Goal: Task Accomplishment & Management: Manage account settings

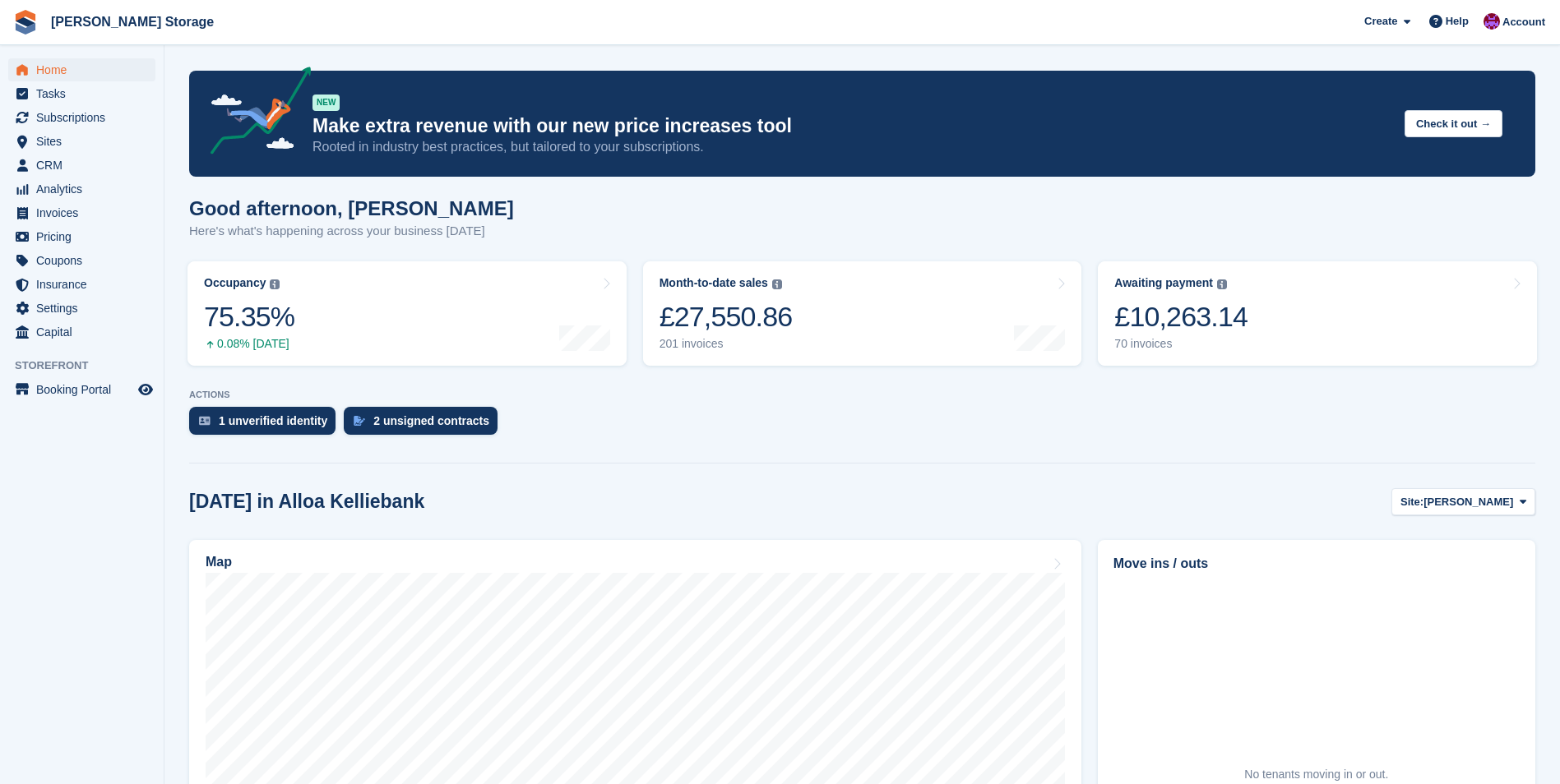
click at [107, 520] on aside "Home Tasks Subscriptions Subscriptions Subscriptions Contracts Price increases …" at bounding box center [82, 396] width 163 height 702
click at [1482, 498] on span "[PERSON_NAME]" at bounding box center [1468, 502] width 90 height 17
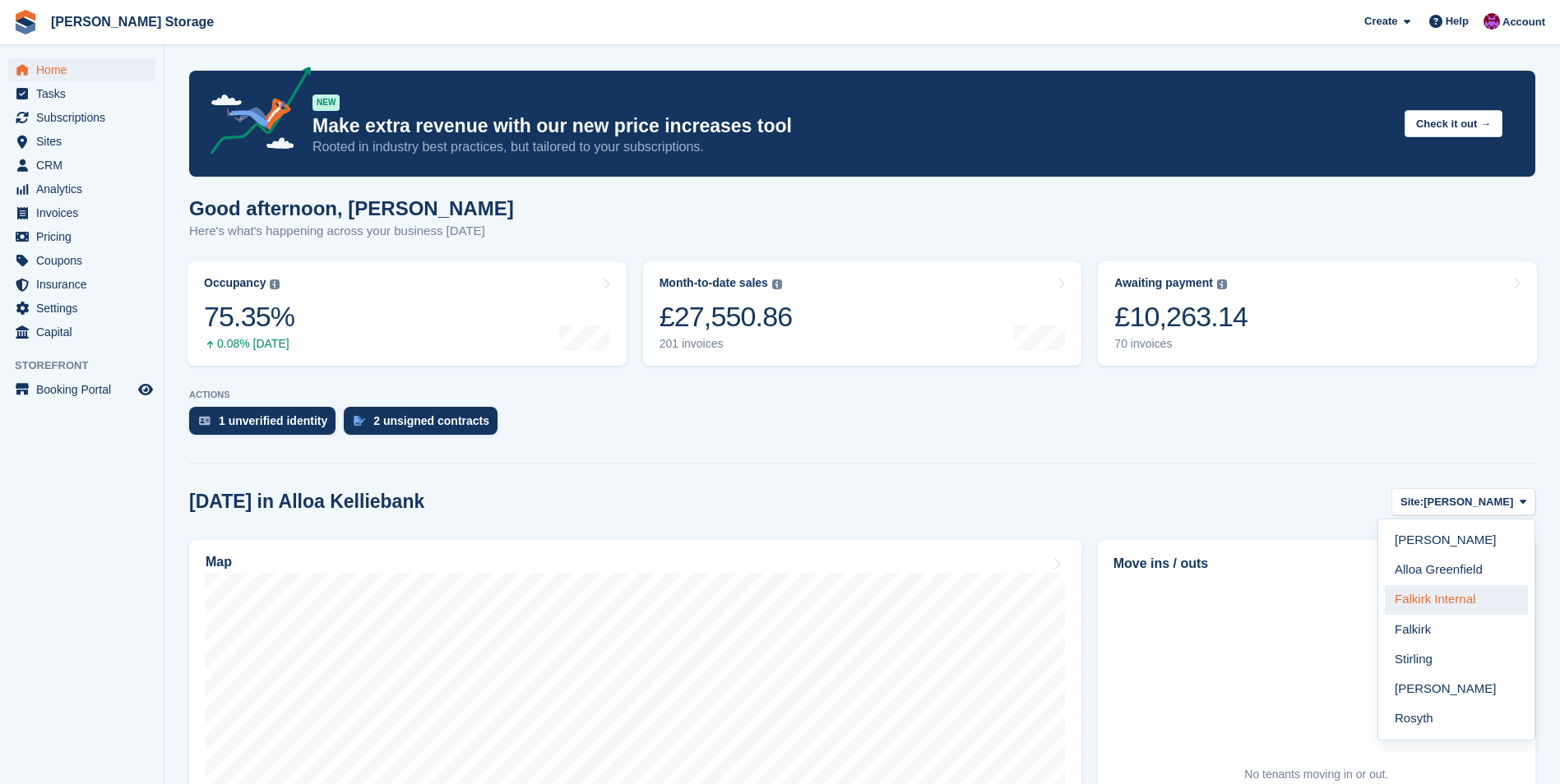
click at [1453, 604] on link "Falkirk Internal" at bounding box center [1456, 600] width 143 height 29
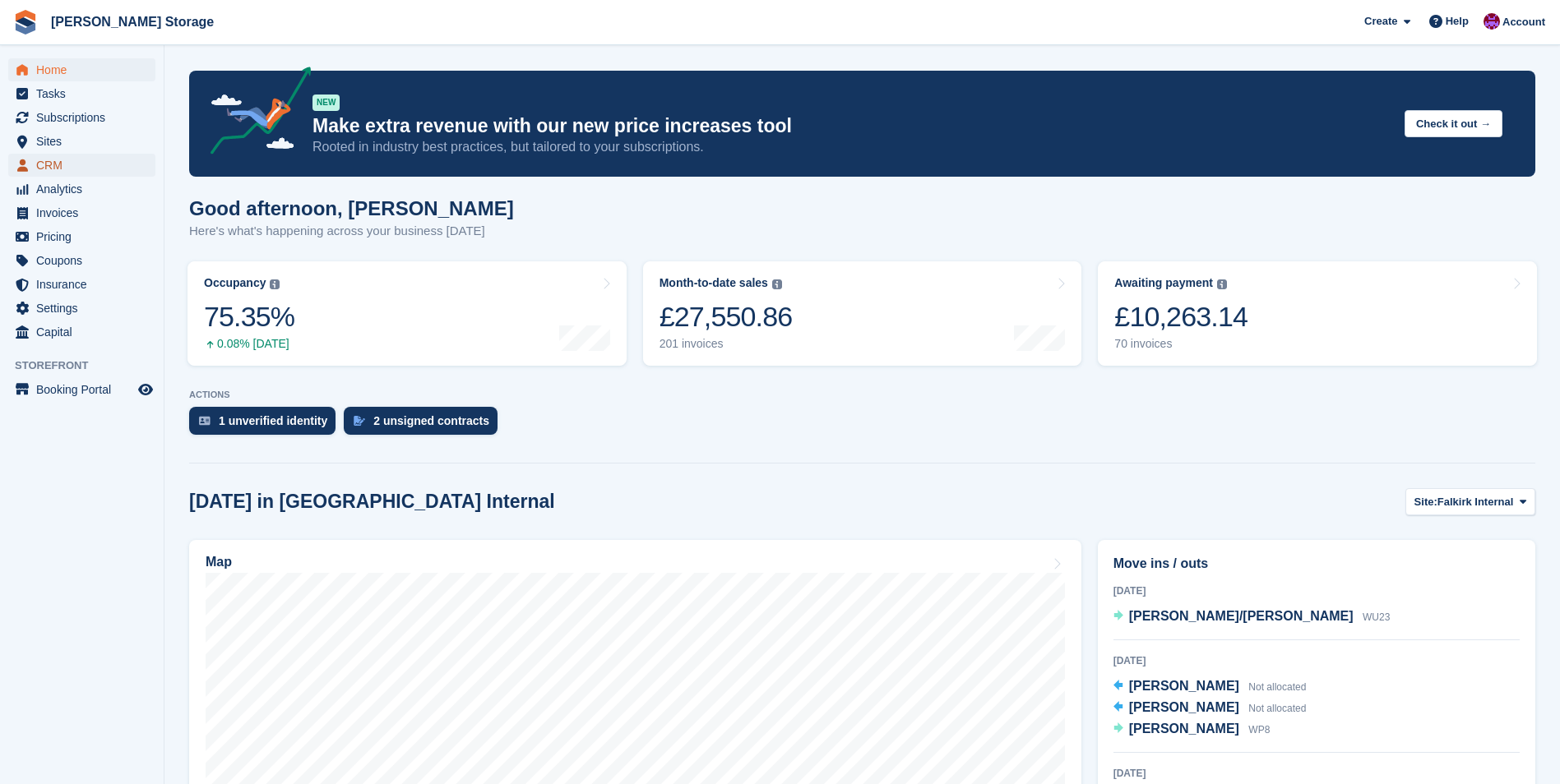
click at [92, 169] on span "CRM" at bounding box center [84, 164] width 98 height 23
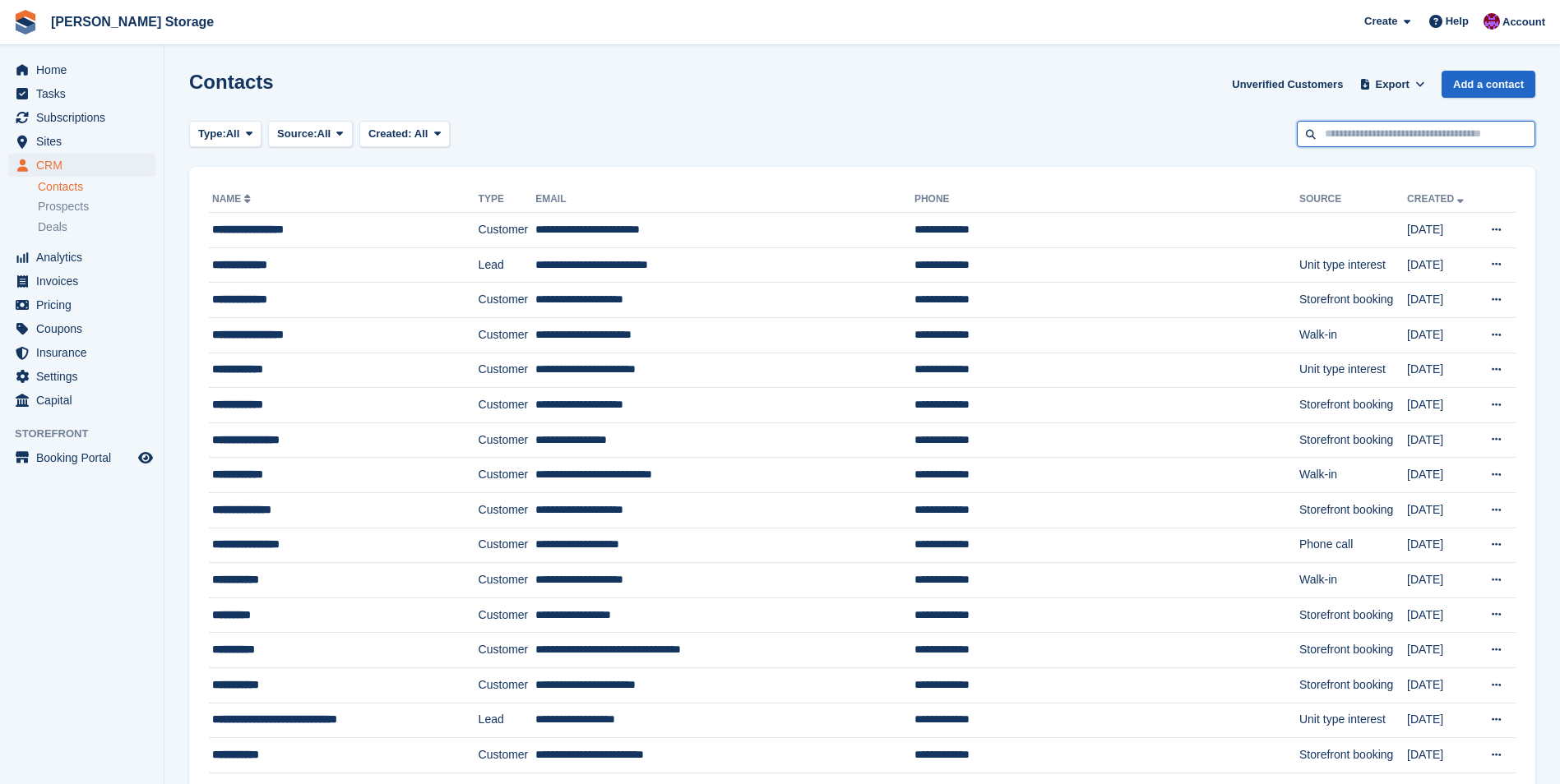
click at [1396, 134] on input "text" at bounding box center [1416, 135] width 239 height 28
type input "**********"
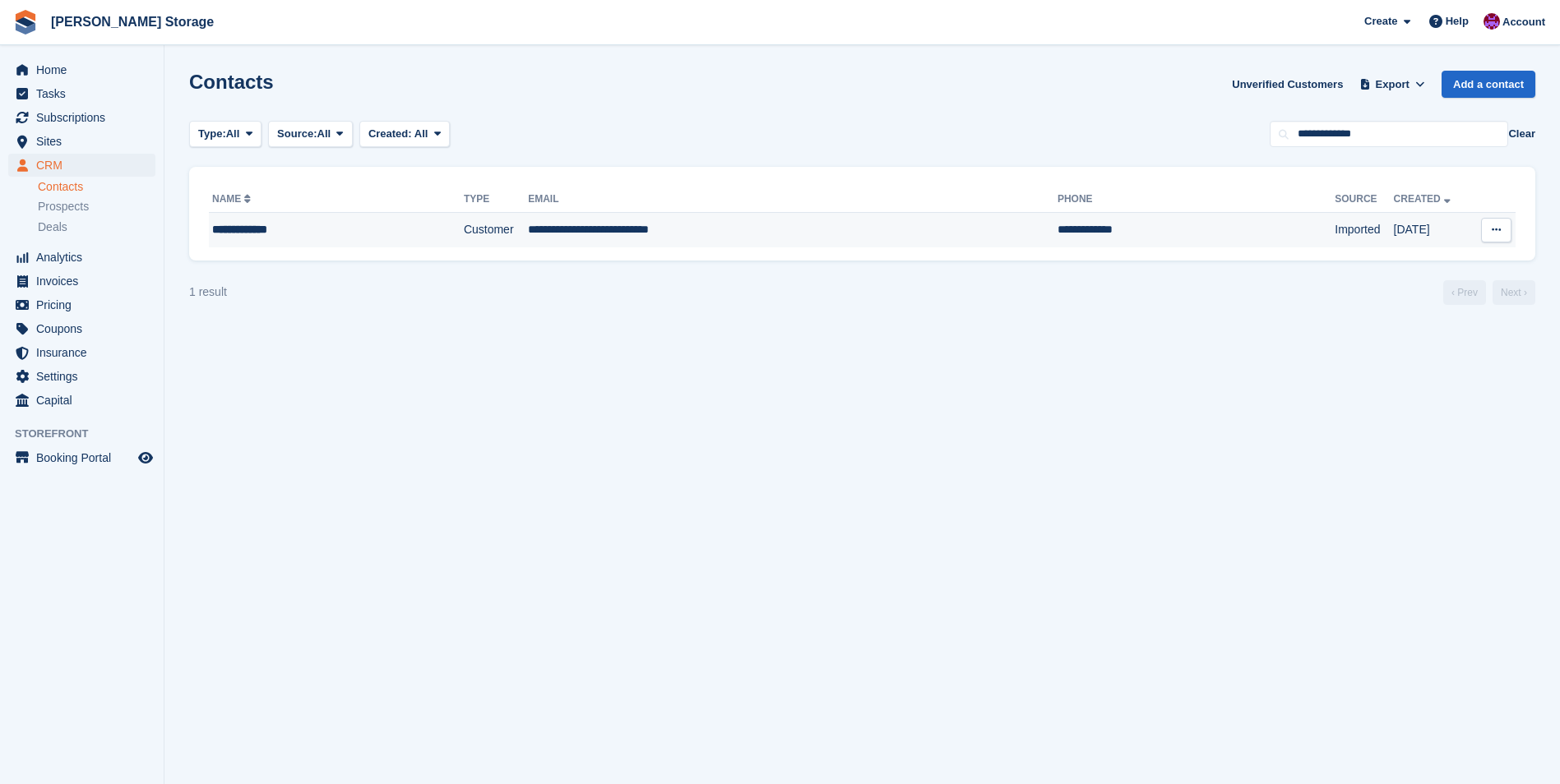
click at [576, 233] on td "**********" at bounding box center [792, 230] width 530 height 35
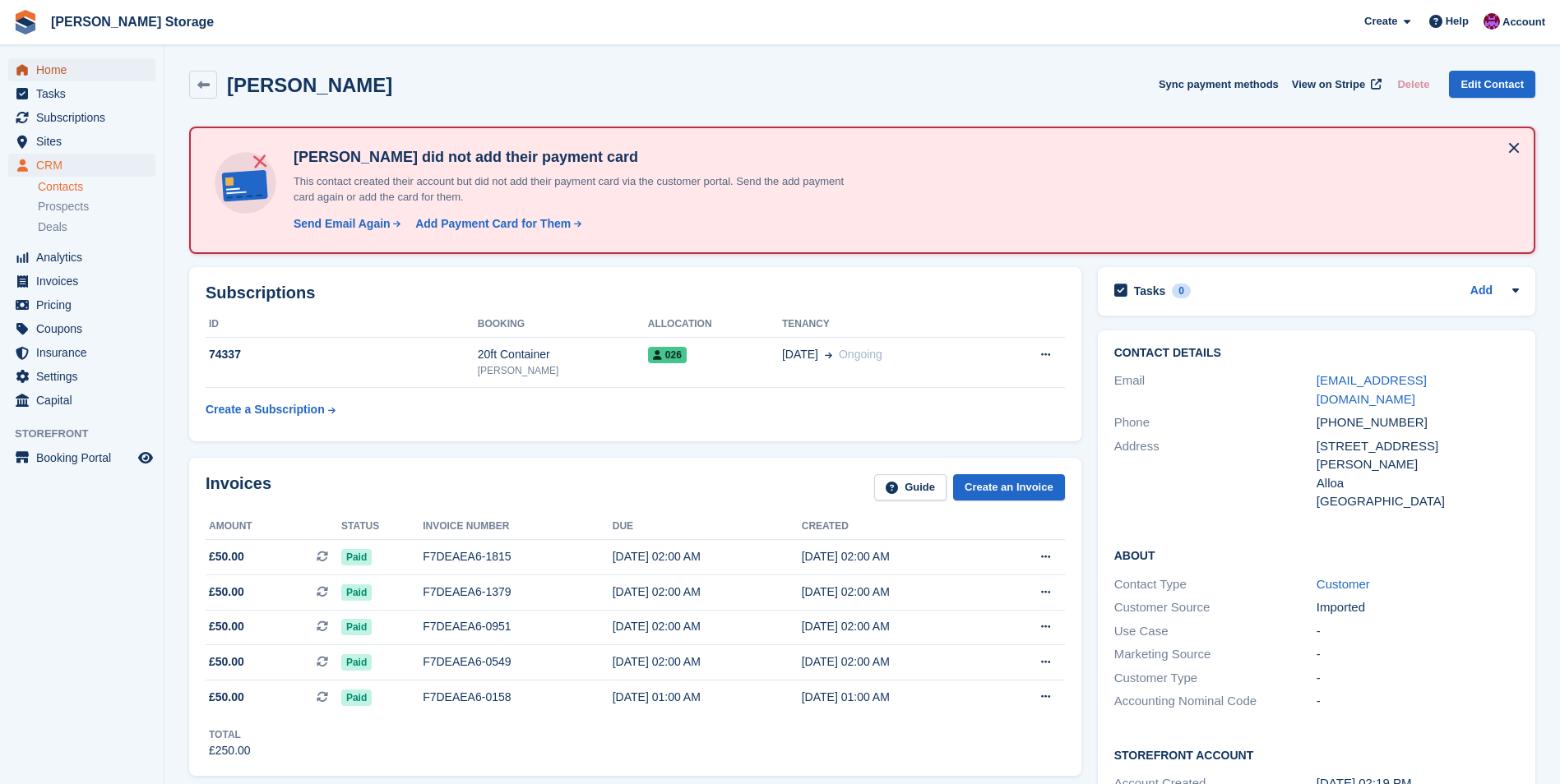
click at [49, 70] on span "Home" at bounding box center [84, 70] width 98 height 23
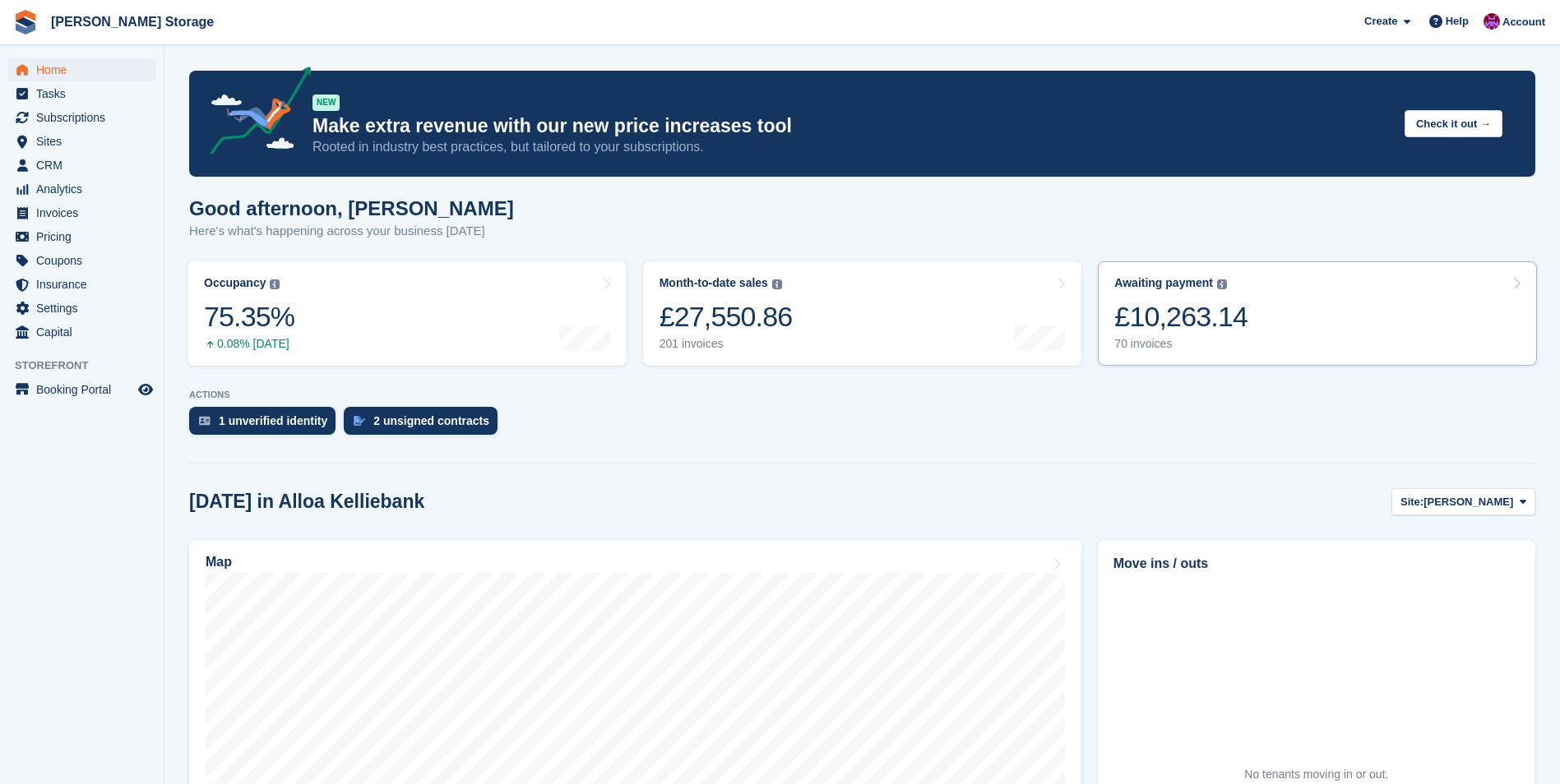
click at [1136, 339] on div "70 invoices" at bounding box center [1180, 343] width 133 height 14
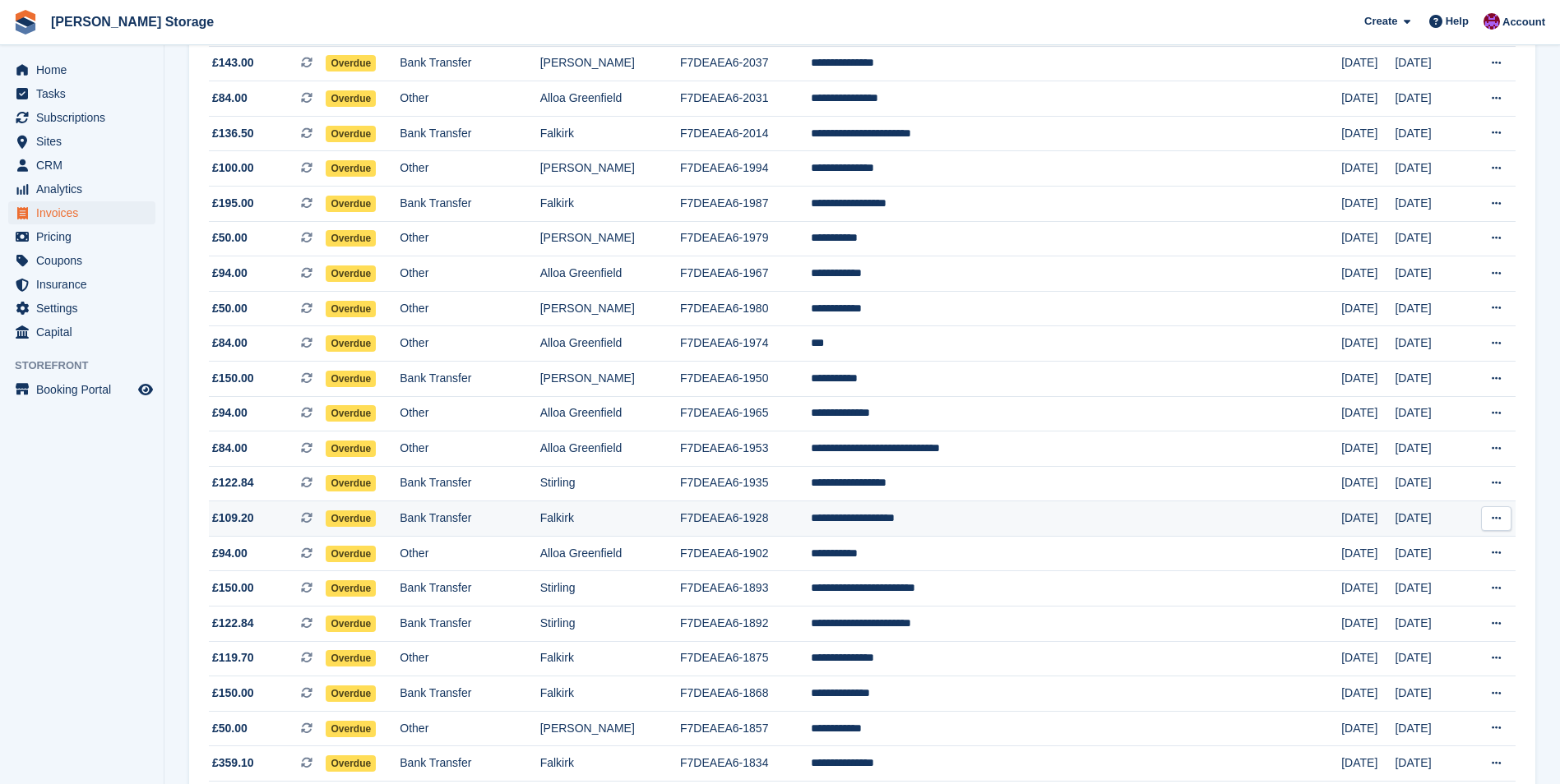
scroll to position [986, 0]
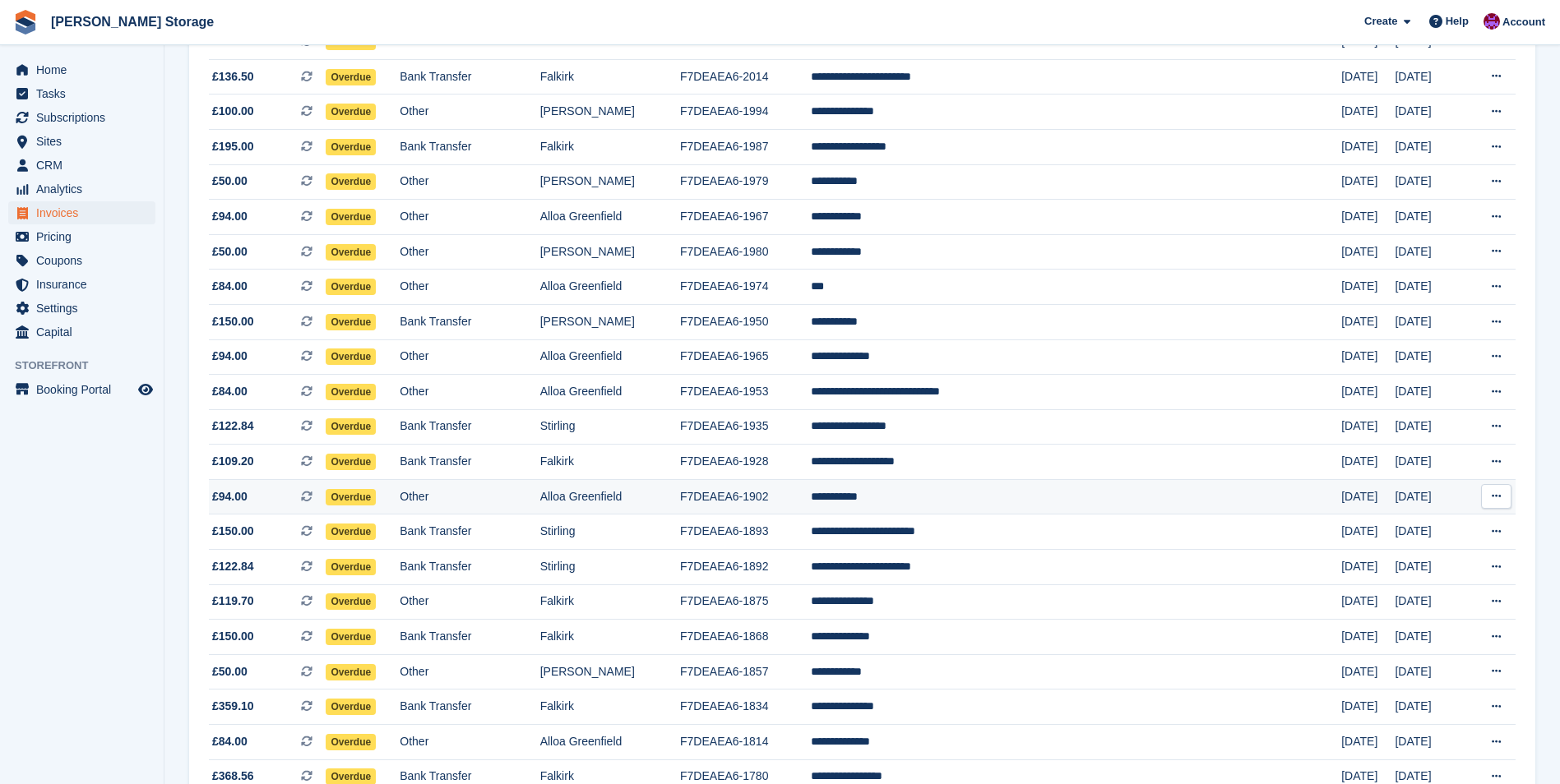
click at [981, 495] on td "**********" at bounding box center [1076, 497] width 531 height 36
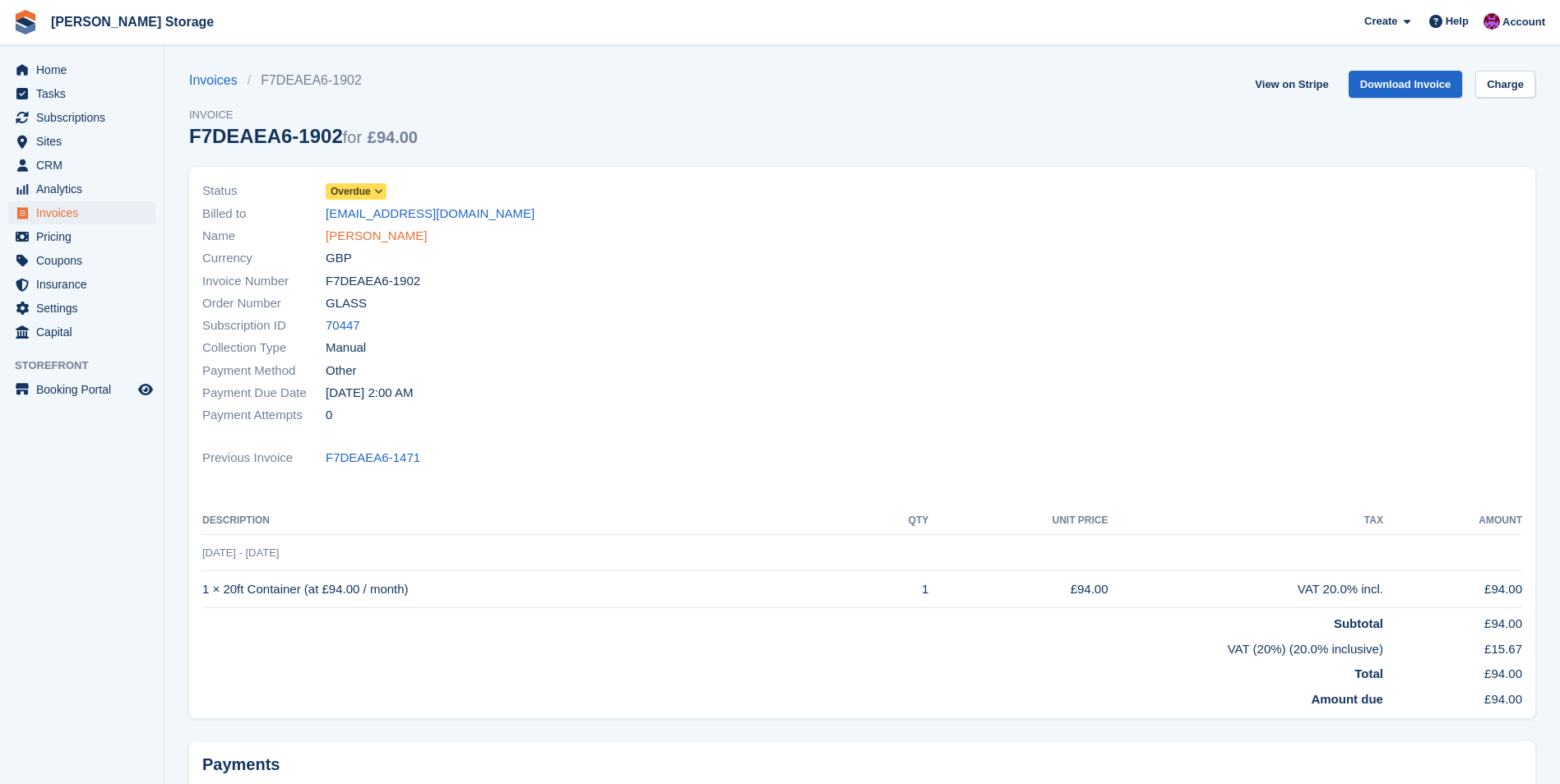
click at [338, 236] on link "[PERSON_NAME]" at bounding box center [376, 236] width 101 height 19
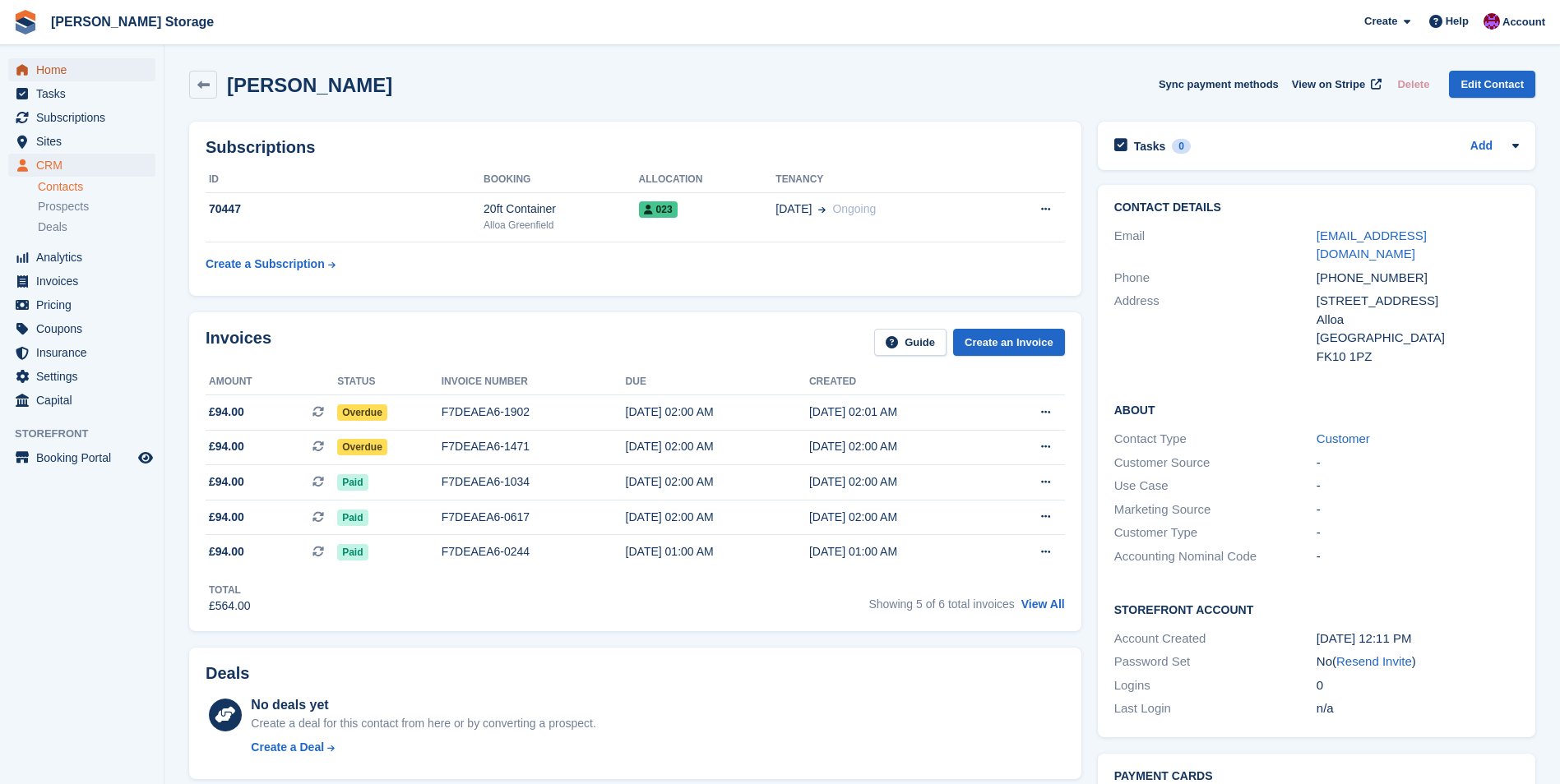
click at [51, 73] on span "Home" at bounding box center [84, 70] width 98 height 23
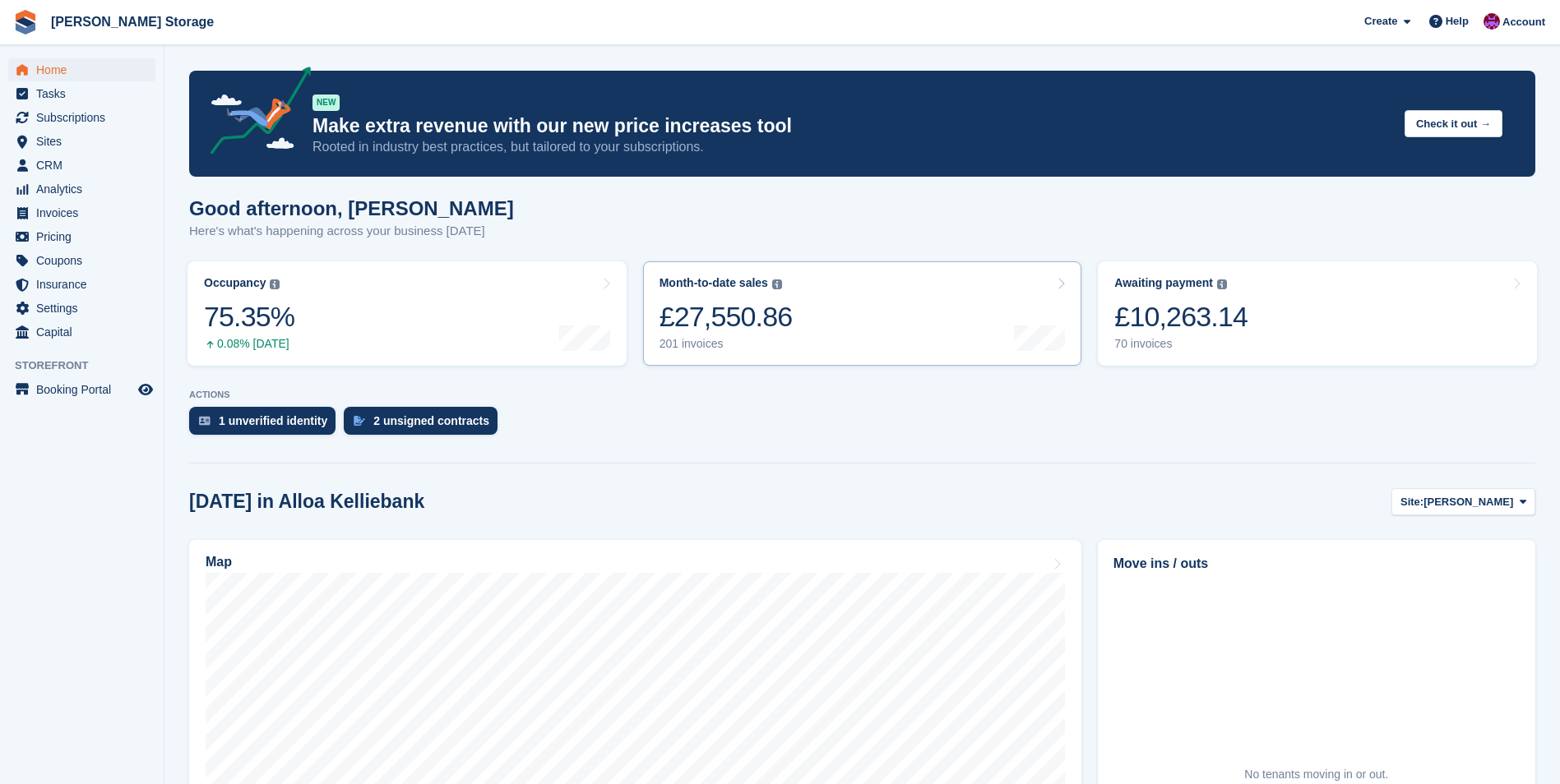
click at [952, 336] on link "Month-to-date sales The sum of all finalised invoices generated this month to d…" at bounding box center [862, 314] width 439 height 105
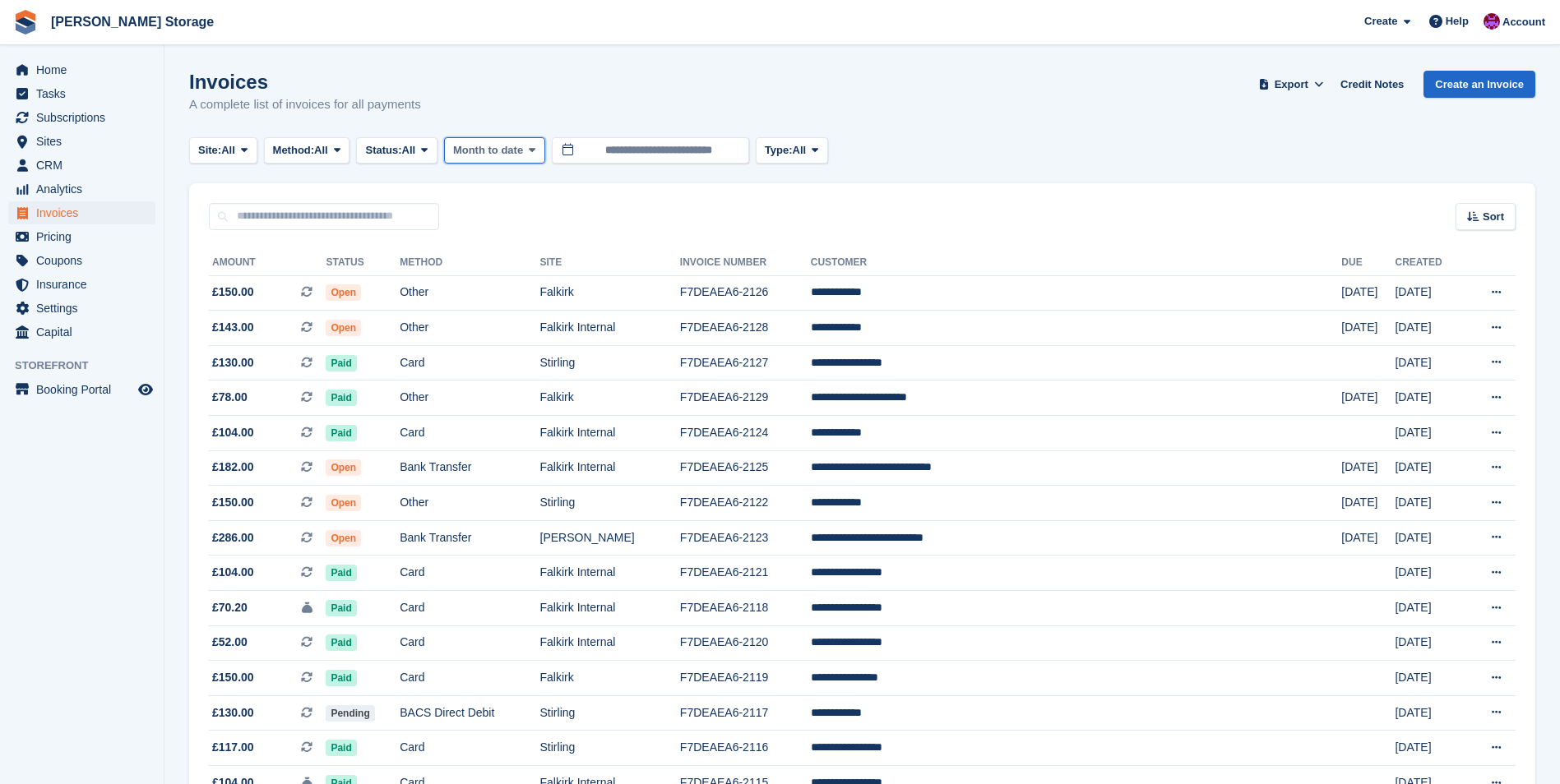
click at [494, 152] on span "Month to date" at bounding box center [488, 151] width 70 height 17
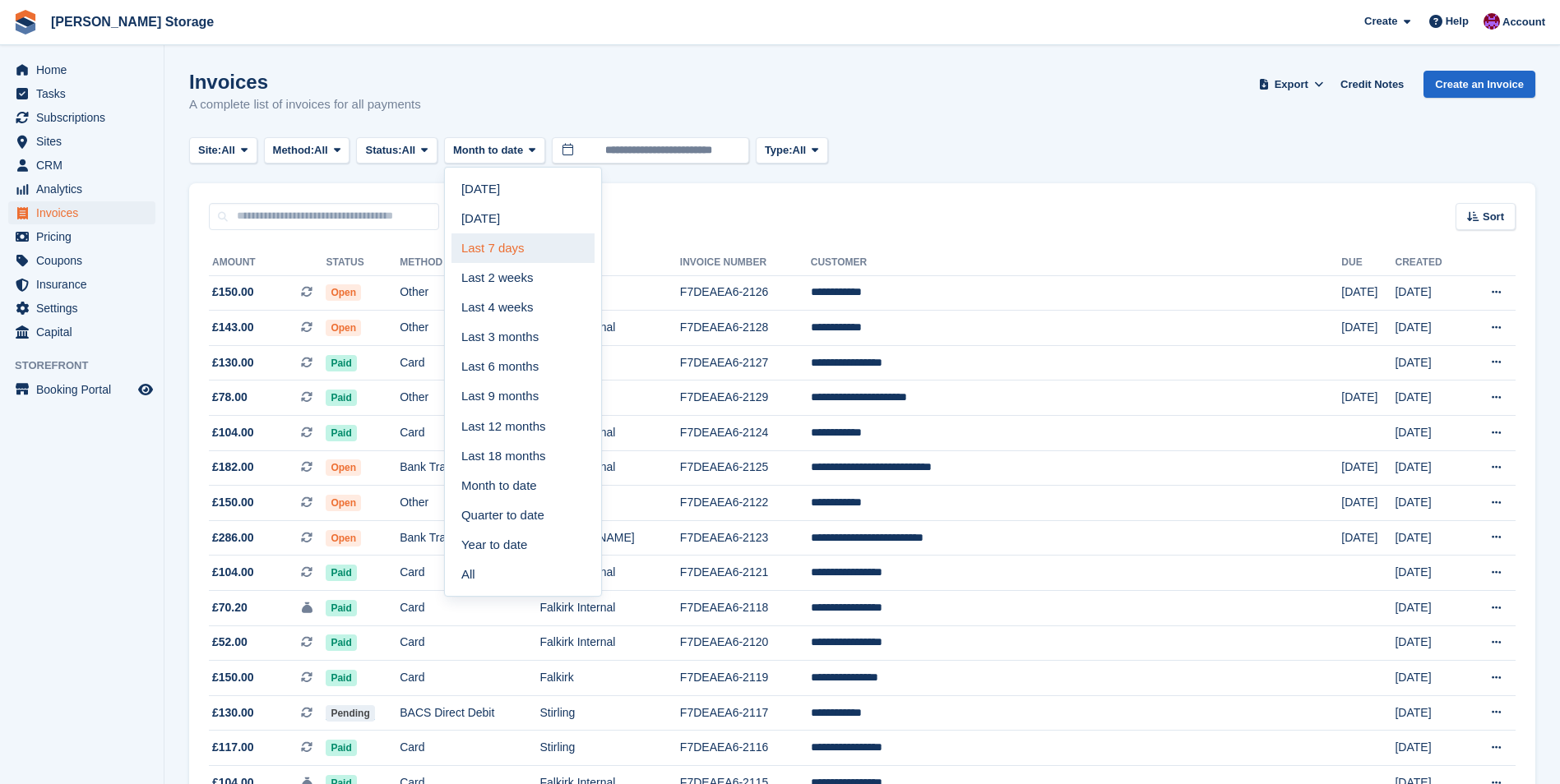
click at [499, 246] on link "Last 7 days" at bounding box center [523, 248] width 143 height 29
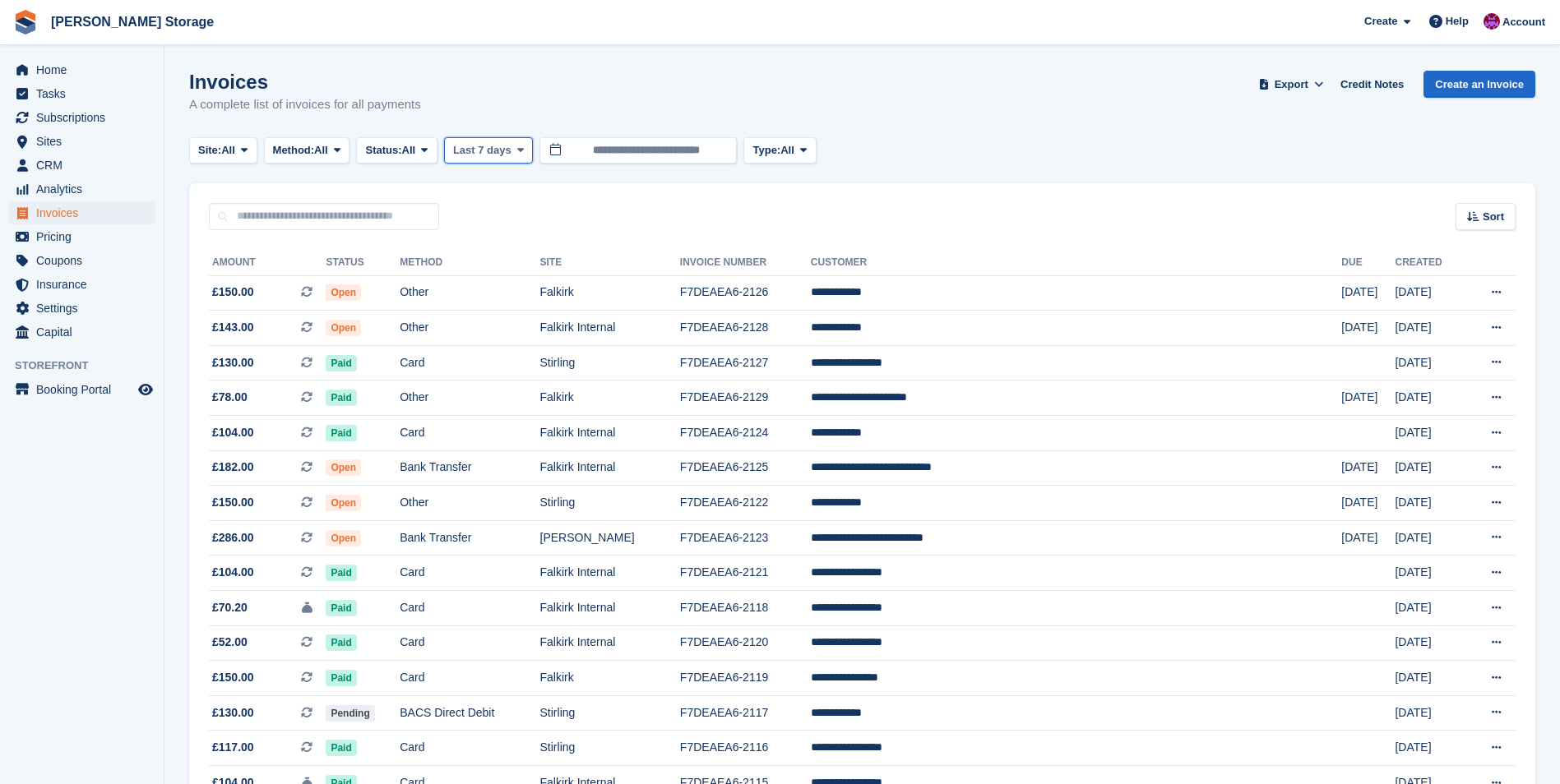
click at [500, 150] on span "Last 7 days" at bounding box center [482, 151] width 59 height 17
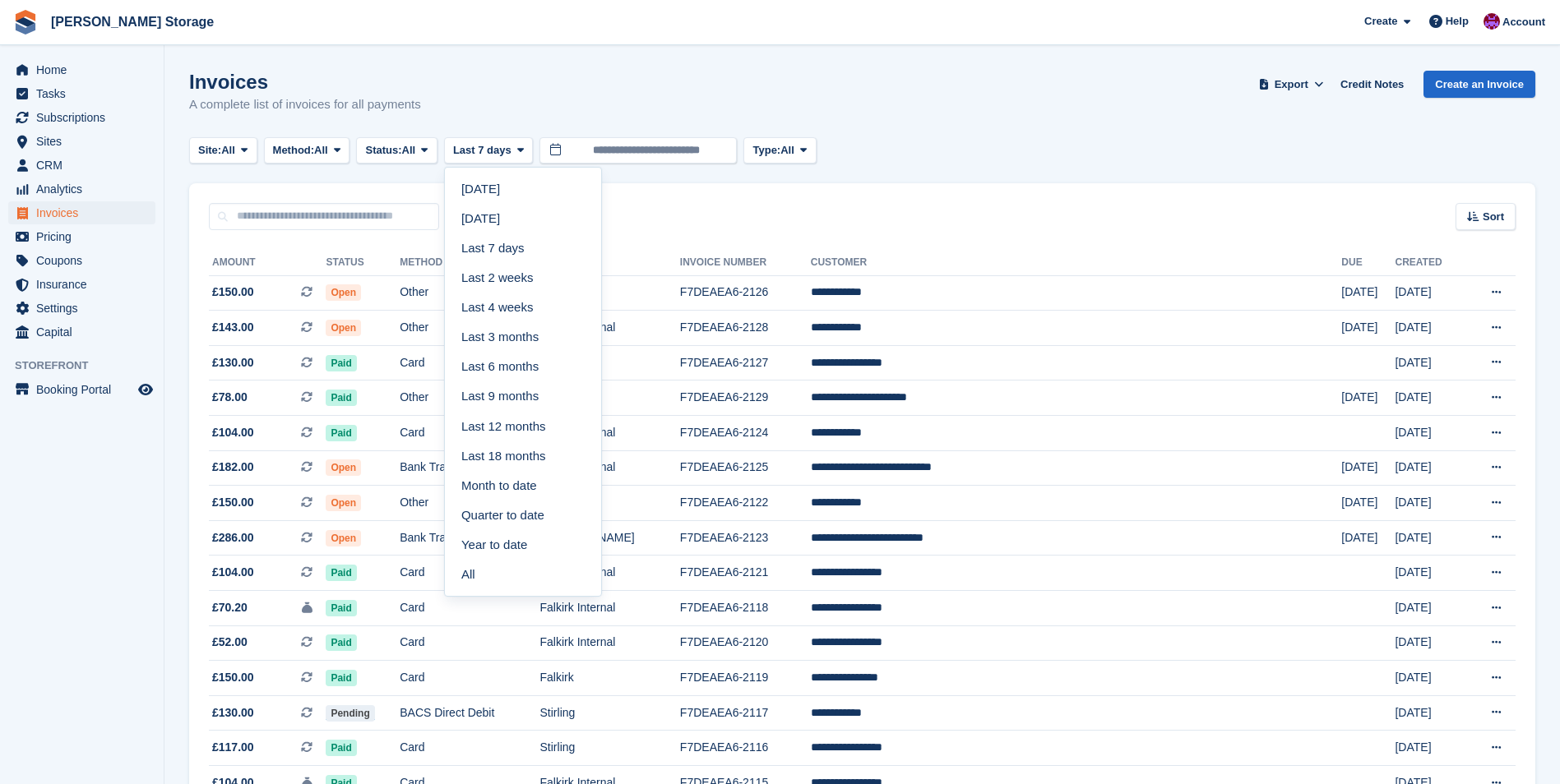
click at [82, 492] on aside "Home Tasks Subscriptions Subscriptions Subscriptions Contracts Price increases …" at bounding box center [82, 396] width 163 height 702
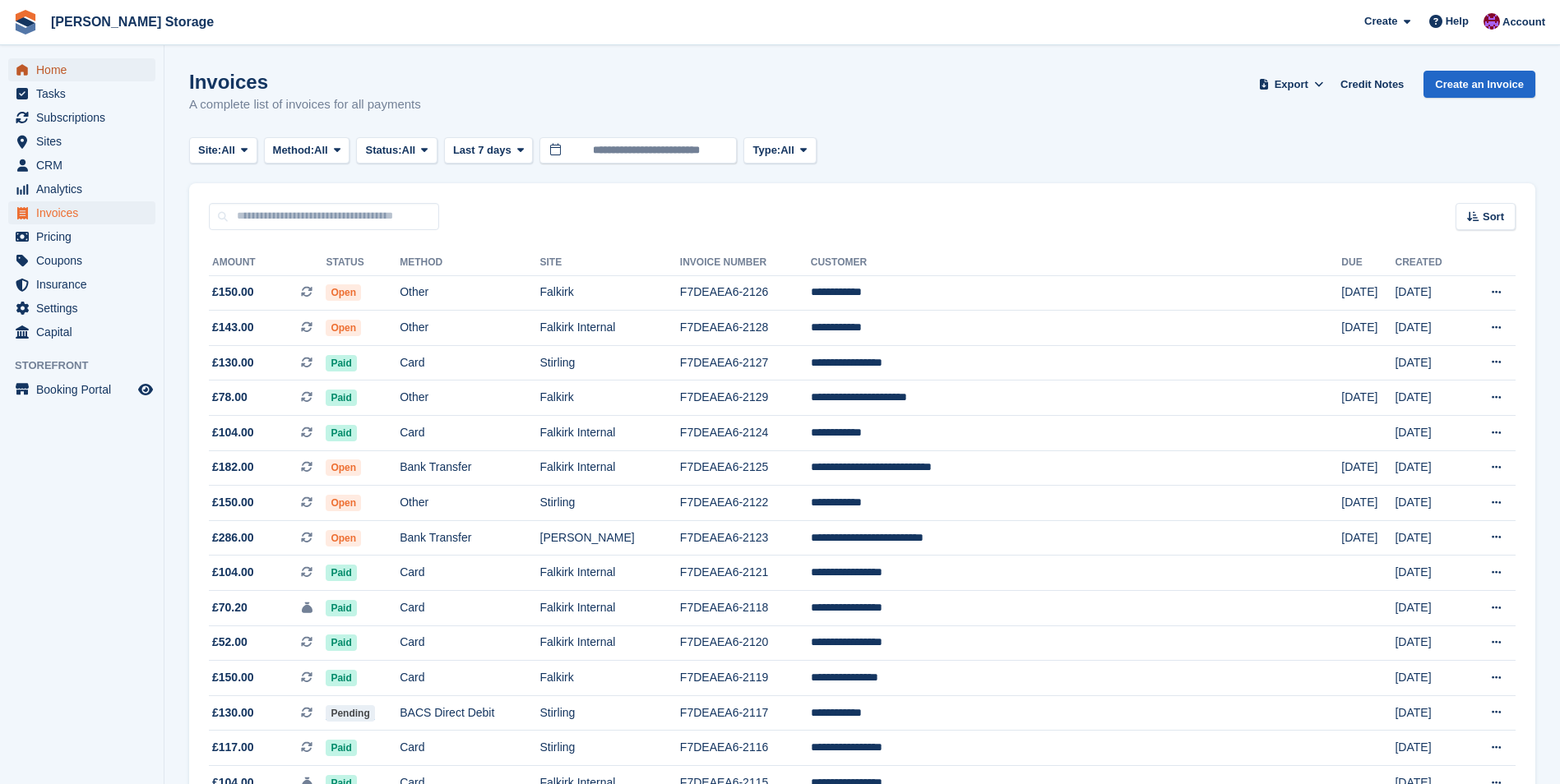
click at [77, 80] on span "Home" at bounding box center [84, 70] width 98 height 23
